Goal: Task Accomplishment & Management: Manage account settings

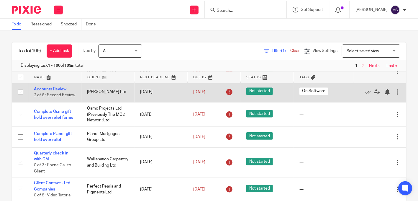
scroll to position [30, 0]
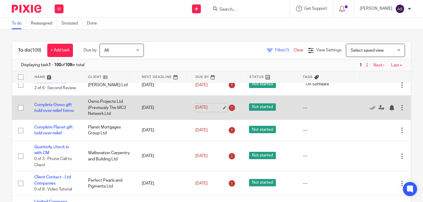
click at [221, 109] on link "31 Jul 2025" at bounding box center [208, 107] width 27 height 6
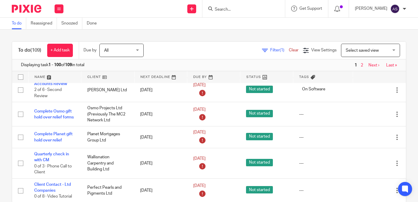
scroll to position [0, 0]
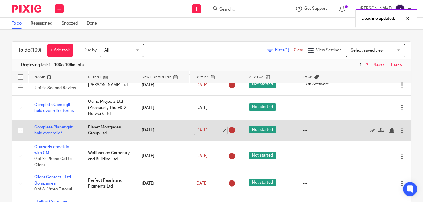
click at [219, 131] on link "31 Jul 2025" at bounding box center [208, 130] width 27 height 6
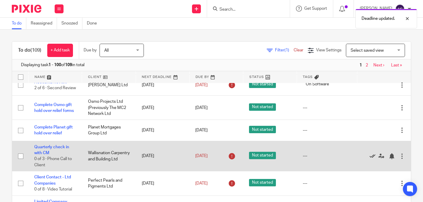
click at [369, 159] on icon at bounding box center [372, 156] width 6 height 6
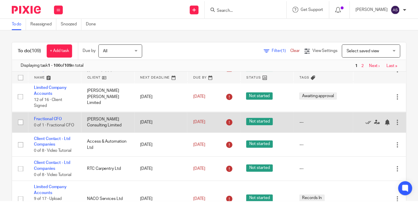
scroll to position [118, 0]
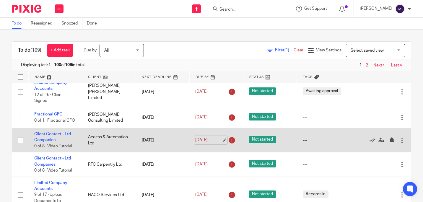
click at [217, 143] on link "4 Aug 2025" at bounding box center [208, 140] width 27 height 6
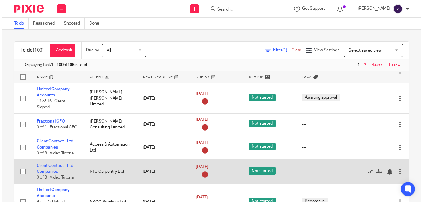
scroll to position [0, 0]
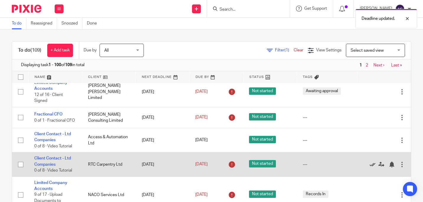
click at [369, 167] on icon at bounding box center [372, 164] width 6 height 6
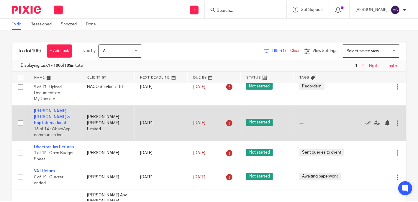
scroll to position [207, 0]
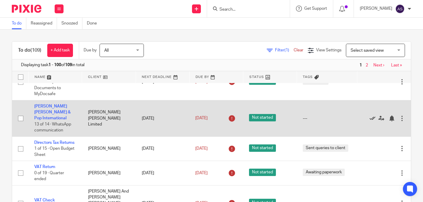
click at [369, 121] on icon at bounding box center [372, 118] width 6 height 6
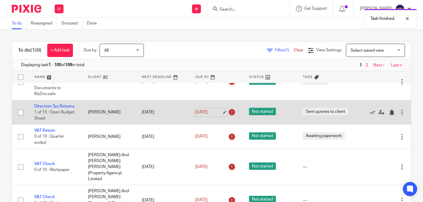
click at [218, 115] on link "6 Aug 2025" at bounding box center [208, 112] width 27 height 6
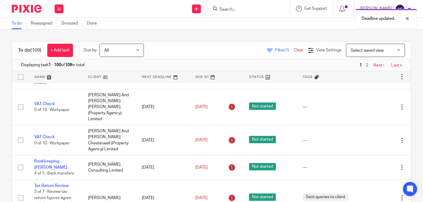
scroll to position [295, 0]
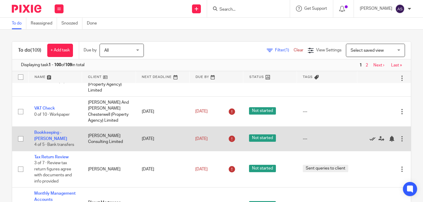
click at [369, 142] on icon at bounding box center [372, 139] width 6 height 6
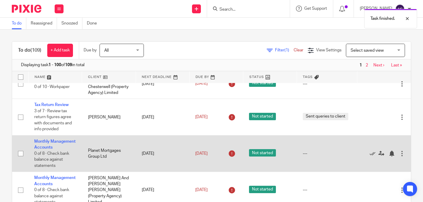
scroll to position [325, 0]
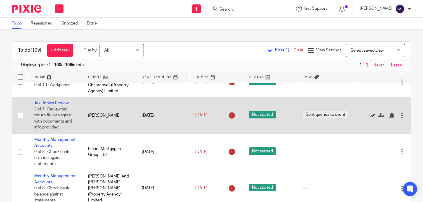
click at [369, 117] on icon at bounding box center [372, 115] width 6 height 6
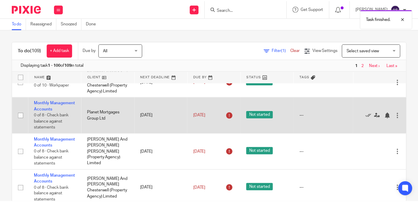
scroll to position [354, 0]
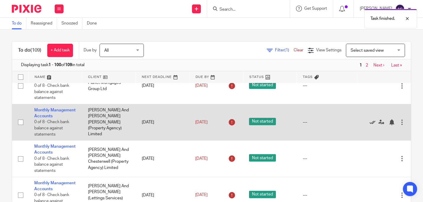
click at [369, 125] on icon at bounding box center [372, 122] width 6 height 6
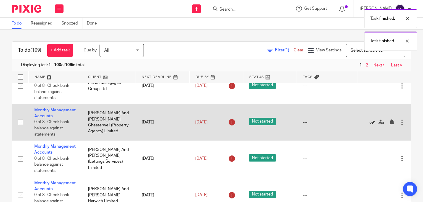
click at [369, 125] on icon at bounding box center [372, 122] width 6 height 6
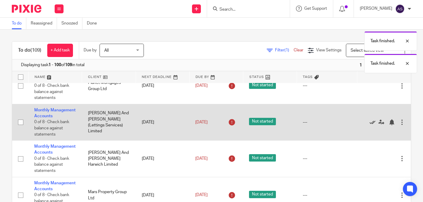
click at [369, 125] on icon at bounding box center [372, 122] width 6 height 6
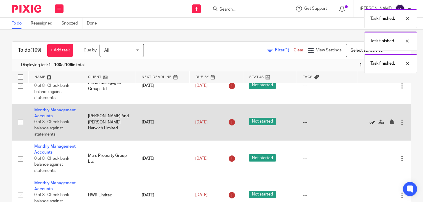
click at [369, 125] on icon at bounding box center [372, 122] width 6 height 6
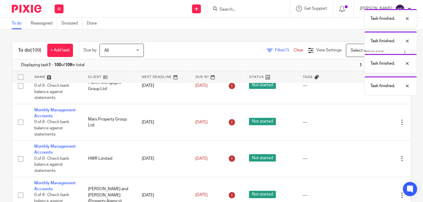
click at [369, 125] on icon at bounding box center [372, 122] width 6 height 6
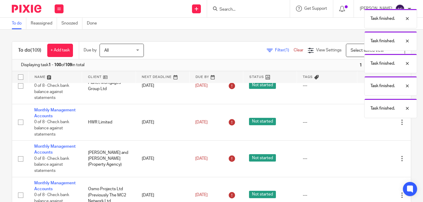
click at [369, 125] on icon at bounding box center [372, 122] width 6 height 6
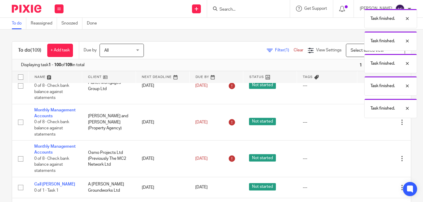
click at [369, 125] on icon at bounding box center [372, 122] width 6 height 6
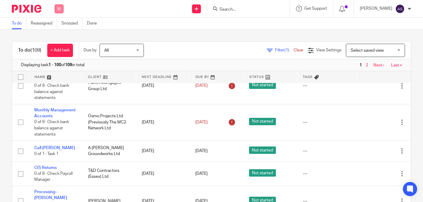
click at [61, 8] on button at bounding box center [59, 8] width 9 height 9
click at [59, 52] on link "Team" at bounding box center [56, 53] width 10 height 4
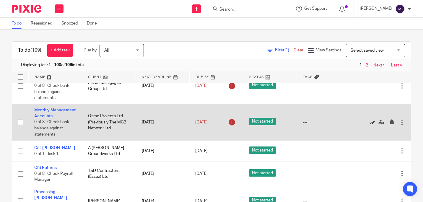
click at [369, 125] on icon at bounding box center [372, 122] width 6 height 6
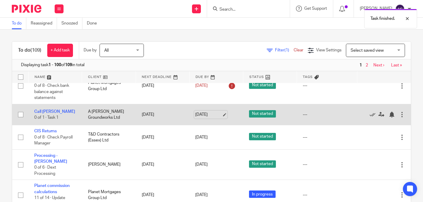
click at [219, 118] on link "11 Aug 2025" at bounding box center [208, 115] width 27 height 6
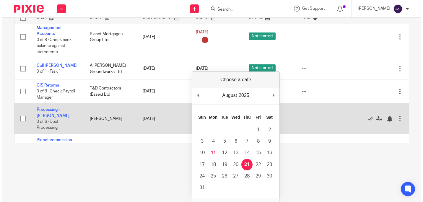
scroll to position [0, 0]
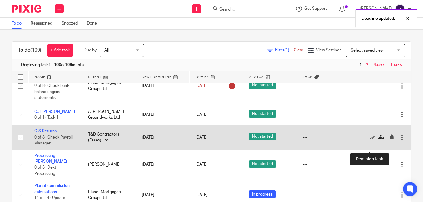
click at [378, 140] on icon at bounding box center [381, 137] width 6 height 6
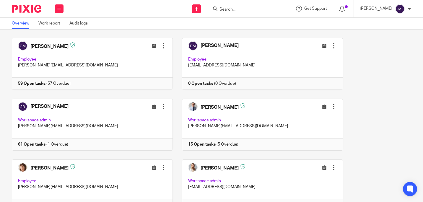
scroll to position [148, 0]
click at [65, 167] on link at bounding box center [88, 185] width 170 height 52
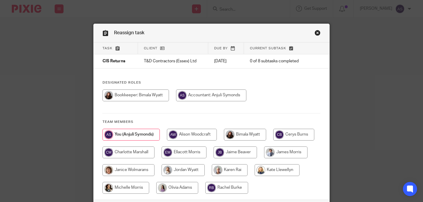
click at [164, 93] on input "radio" at bounding box center [135, 95] width 66 height 12
radio input "true"
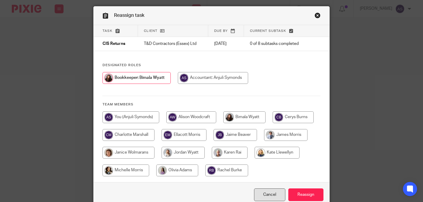
scroll to position [46, 0]
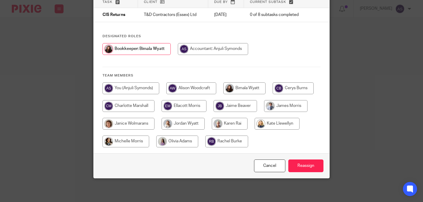
drag, startPoint x: 308, startPoint y: 159, endPoint x: 305, endPoint y: 155, distance: 4.7
click at [307, 159] on div "Cancel Reassign" at bounding box center [212, 165] width 236 height 25
click at [306, 161] on input "Reassign" at bounding box center [305, 165] width 35 height 13
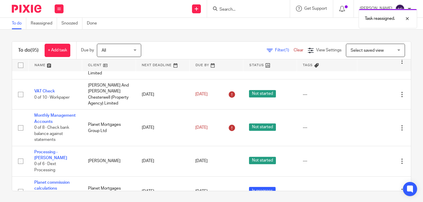
scroll to position [236, 0]
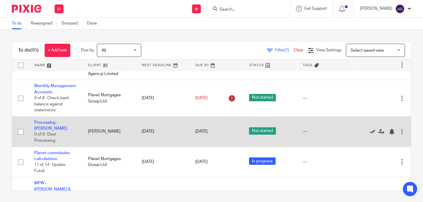
click at [369, 132] on icon at bounding box center [372, 132] width 6 height 6
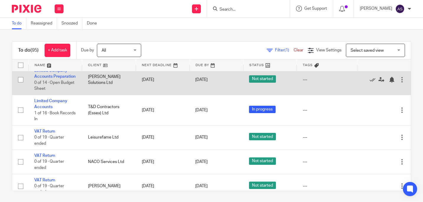
scroll to position [531, 0]
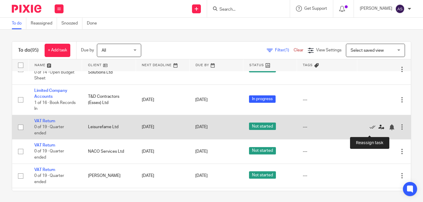
click at [378, 130] on icon at bounding box center [381, 127] width 6 height 6
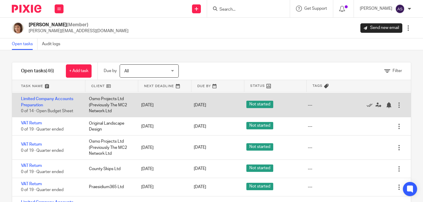
scroll to position [354, 0]
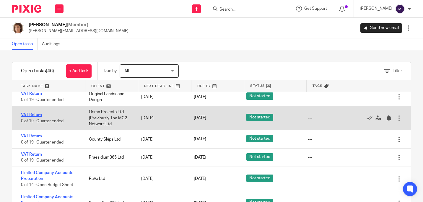
click at [35, 117] on link "VAT Return" at bounding box center [31, 115] width 21 height 4
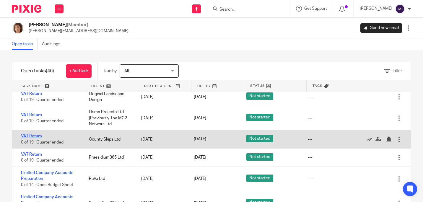
click at [36, 138] on link "VAT Return" at bounding box center [31, 136] width 21 height 4
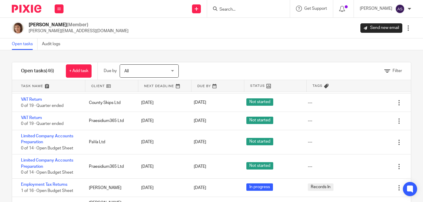
scroll to position [384, 0]
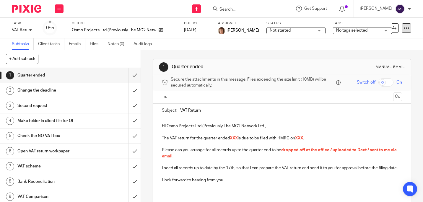
click at [403, 28] on icon at bounding box center [406, 28] width 6 height 6
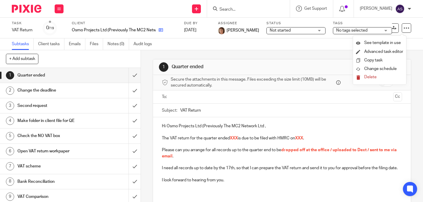
click at [161, 28] on icon at bounding box center [160, 30] width 4 height 4
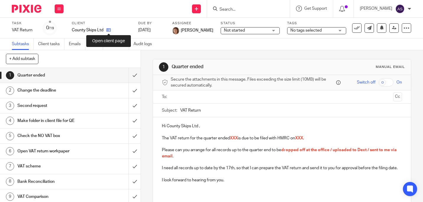
click at [109, 30] on icon at bounding box center [108, 30] width 4 height 4
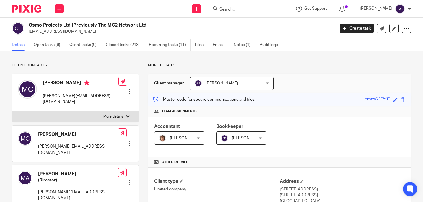
click at [51, 39] on div "Osmo Projects Ltd (Previously The MC2 Network Ltd hello@osmoprojects.com Create…" at bounding box center [211, 29] width 423 height 22
click at [50, 44] on link "Open tasks (6)" at bounding box center [49, 45] width 31 height 12
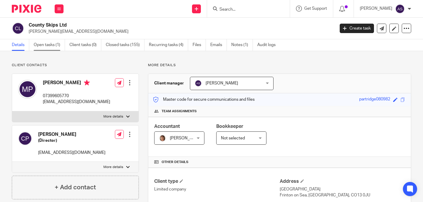
click at [52, 47] on link "Open tasks (1)" at bounding box center [49, 45] width 31 height 12
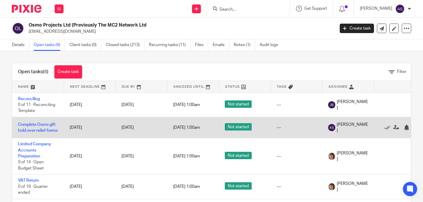
scroll to position [30, 0]
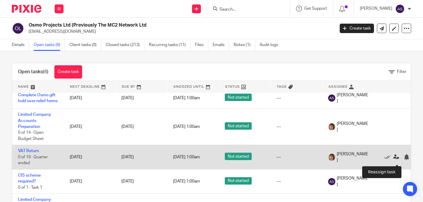
click at [395, 160] on icon at bounding box center [396, 157] width 6 height 6
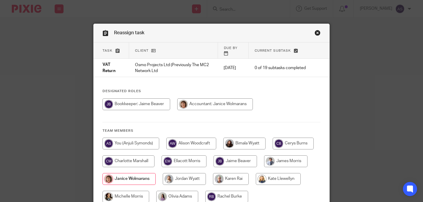
click at [237, 158] on input "radio" at bounding box center [234, 161] width 43 height 12
radio input "true"
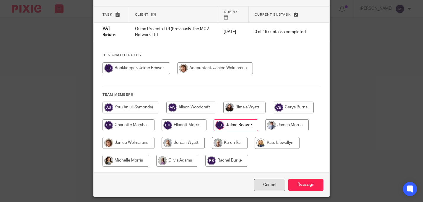
scroll to position [50, 0]
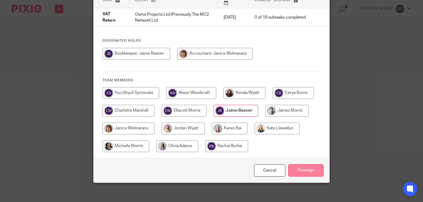
click at [311, 167] on input "Reassign" at bounding box center [305, 170] width 35 height 13
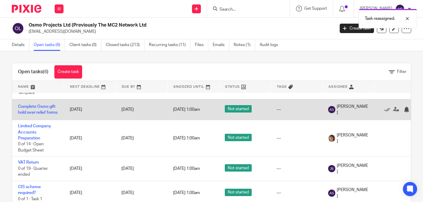
scroll to position [30, 0]
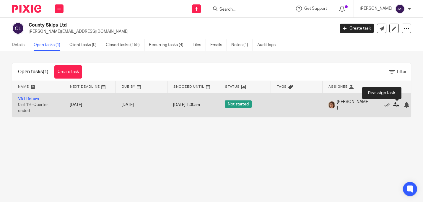
click at [396, 105] on icon at bounding box center [396, 105] width 6 height 6
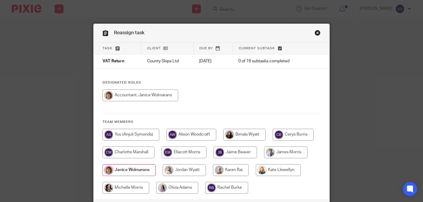
click at [229, 149] on input "radio" at bounding box center [234, 152] width 43 height 12
radio input "true"
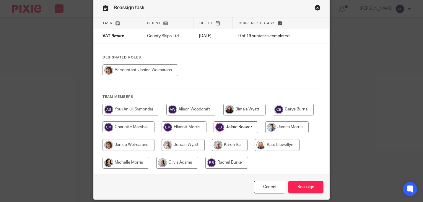
scroll to position [46, 0]
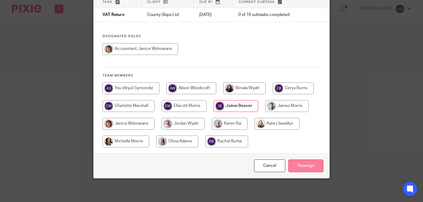
click at [307, 169] on input "Reassign" at bounding box center [305, 165] width 35 height 13
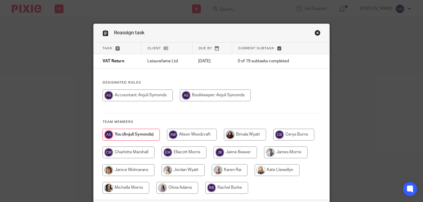
click at [257, 154] on input "radio" at bounding box center [234, 152] width 43 height 12
radio input "true"
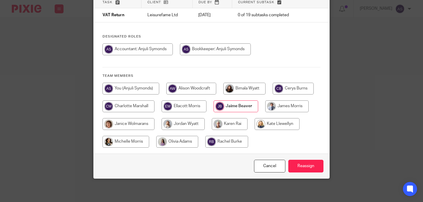
scroll to position [46, 0]
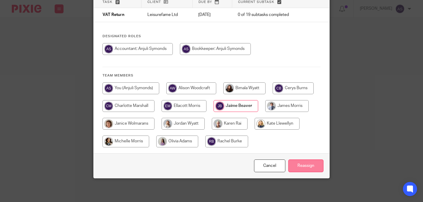
click at [306, 163] on input "Reassign" at bounding box center [305, 165] width 35 height 13
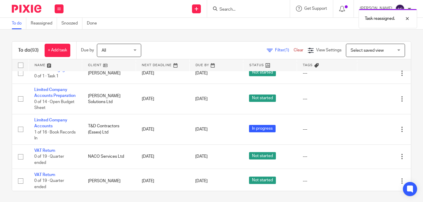
scroll to position [531, 0]
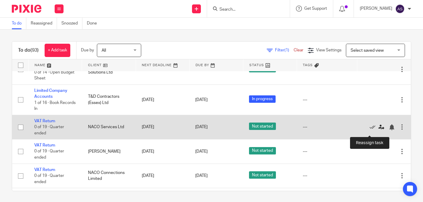
click at [378, 130] on icon at bounding box center [381, 127] width 6 height 6
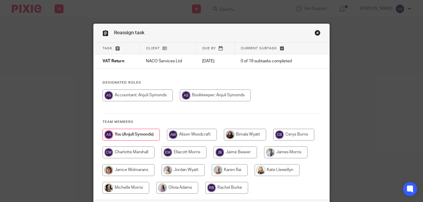
click at [257, 155] on input "radio" at bounding box center [234, 152] width 43 height 12
radio input "true"
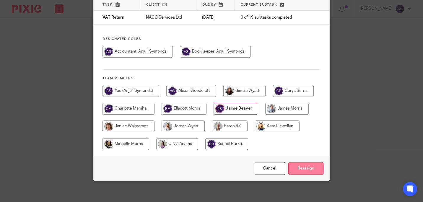
scroll to position [46, 0]
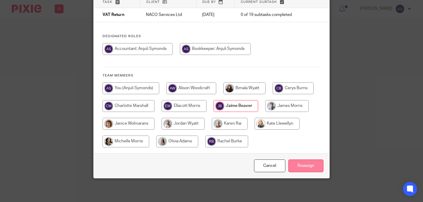
click at [307, 165] on input "Reassign" at bounding box center [305, 165] width 35 height 13
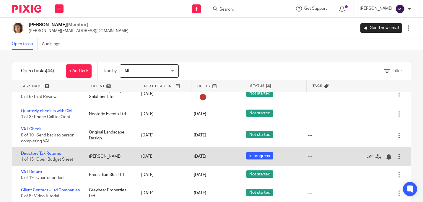
scroll to position [30, 0]
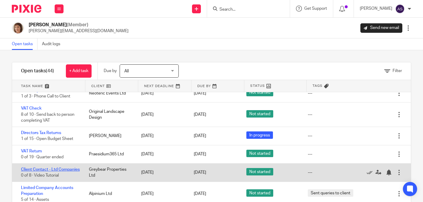
click at [38, 168] on link "Client Contact - Ltd Companies" at bounding box center [50, 169] width 59 height 4
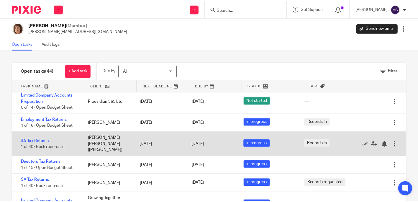
scroll to position [384, 0]
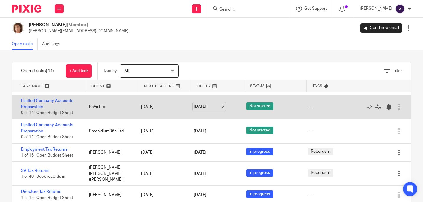
click at [216, 110] on link "11 Sep 2025" at bounding box center [207, 107] width 27 height 6
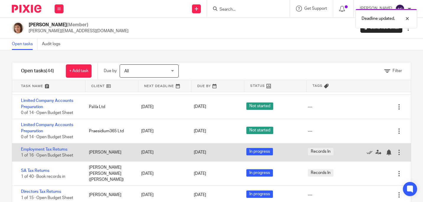
scroll to position [295, 0]
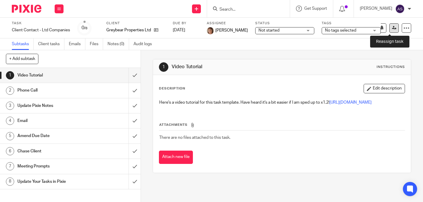
click at [392, 27] on icon at bounding box center [394, 28] width 4 height 4
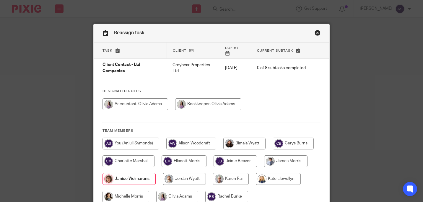
click at [221, 98] on input "radio" at bounding box center [208, 104] width 66 height 12
radio input "true"
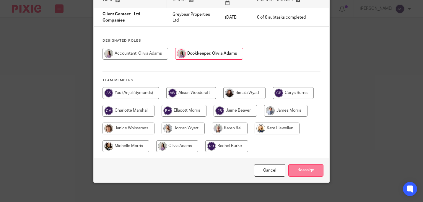
click at [306, 167] on input "Reassign" at bounding box center [305, 170] width 35 height 13
